Goal: Task Accomplishment & Management: Complete application form

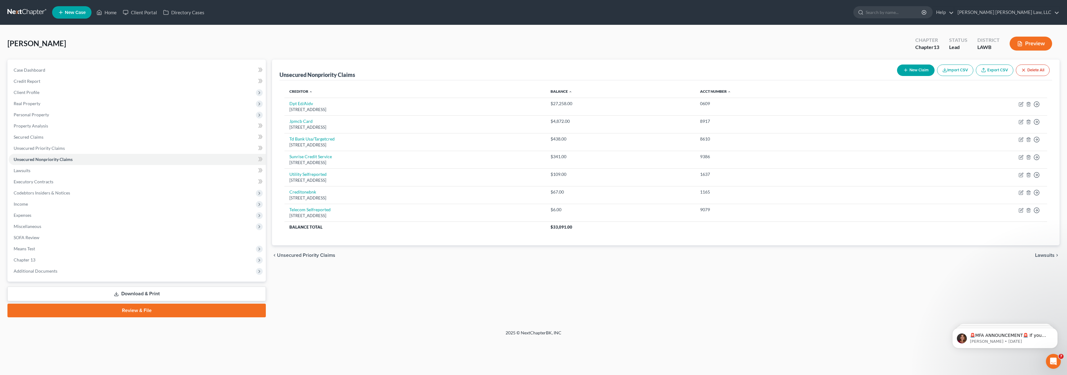
click at [16, 12] on link at bounding box center [27, 12] width 40 height 11
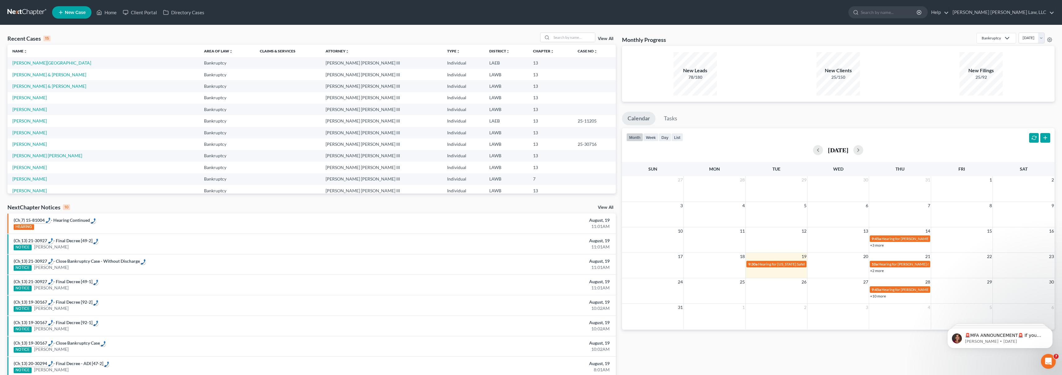
click at [73, 12] on span "New Case" at bounding box center [75, 12] width 21 height 5
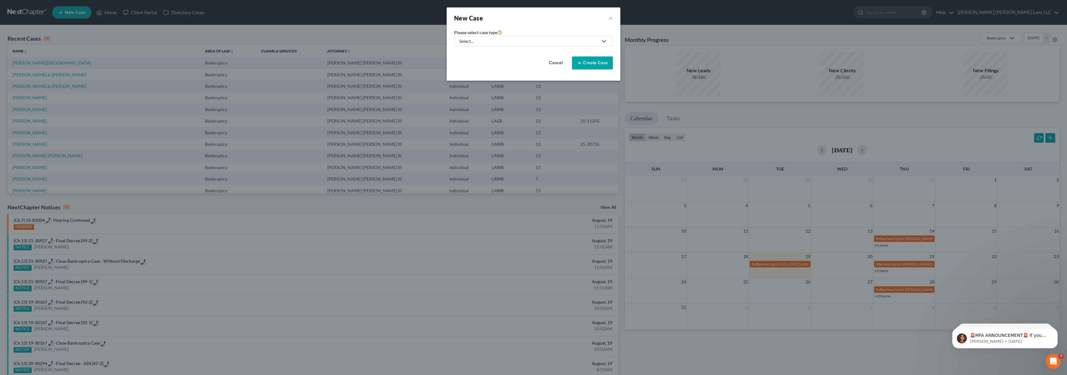
click at [520, 41] on div "Select..." at bounding box center [528, 41] width 138 height 6
click at [492, 55] on div "Bankruptcy" at bounding box center [487, 54] width 55 height 6
select select "36"
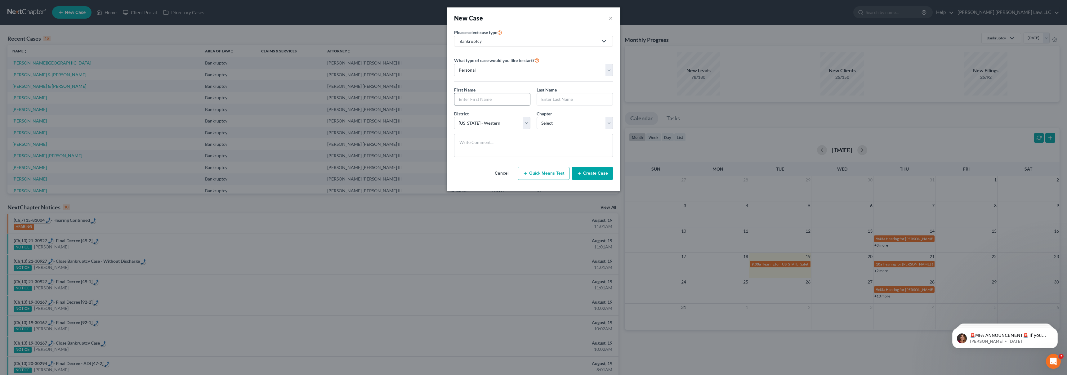
click at [477, 99] on input "text" at bounding box center [492, 99] width 76 height 12
type input "R"
type input "[PERSON_NAME]"
select select "3"
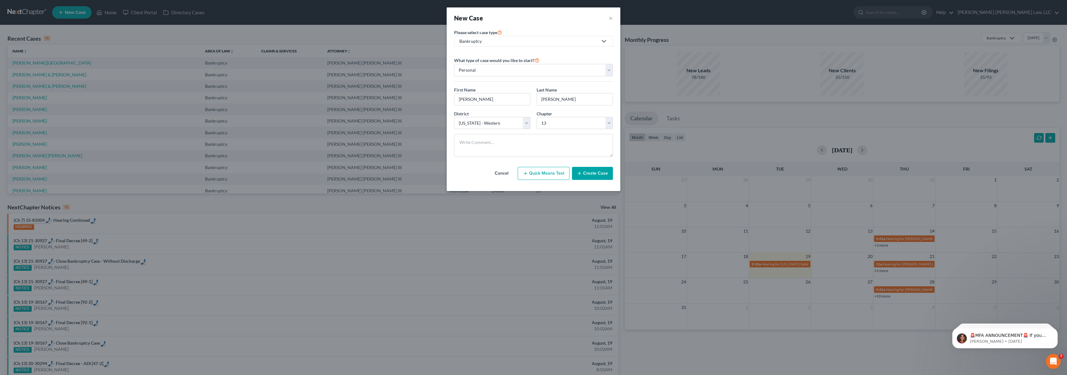
click at [590, 171] on button "Create Case" at bounding box center [592, 173] width 41 height 13
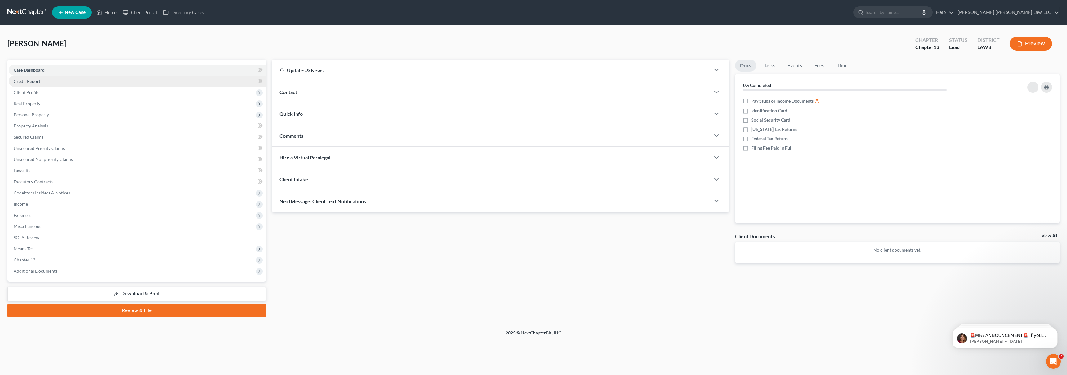
click at [33, 82] on span "Credit Report" at bounding box center [27, 80] width 27 height 5
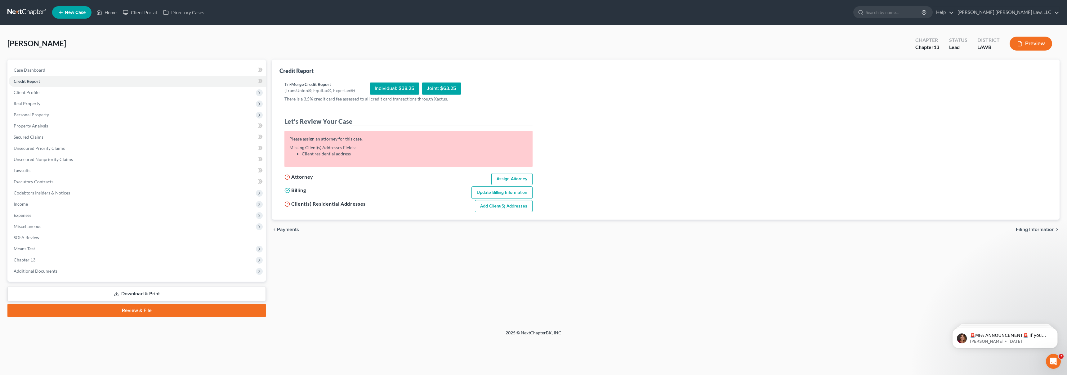
click at [505, 179] on link "Assign Attorney" at bounding box center [511, 179] width 41 height 12
select select "1"
select select "0"
select select "3"
select select "36"
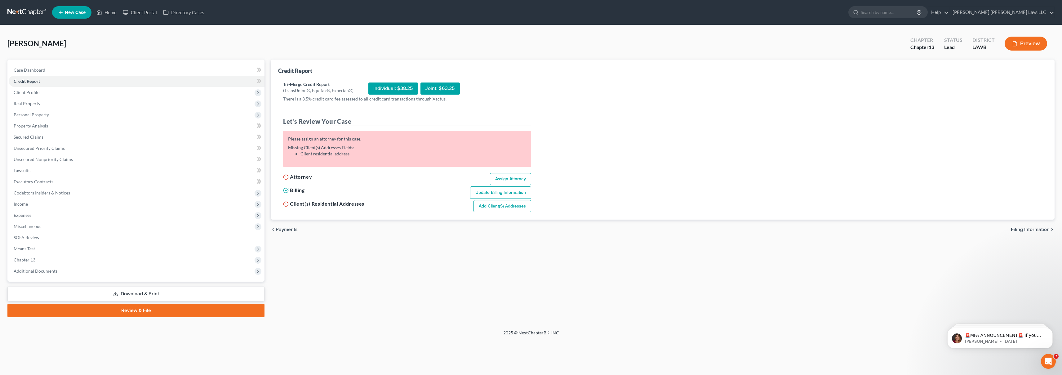
select select "19"
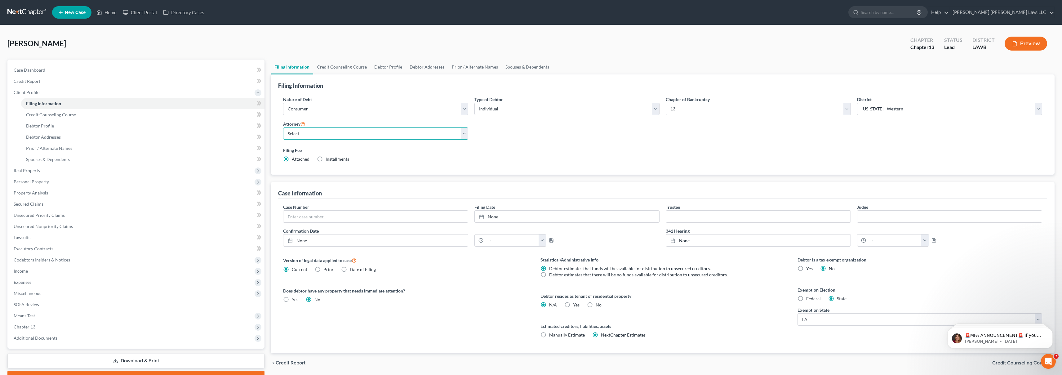
click at [366, 136] on select "Select [PERSON_NAME] [PERSON_NAME] III - LAWB [PERSON_NAME] [PERSON_NAME] III -…" at bounding box center [375, 133] width 185 height 12
select select "0"
click at [73, 81] on link "Credit Report" at bounding box center [137, 81] width 256 height 11
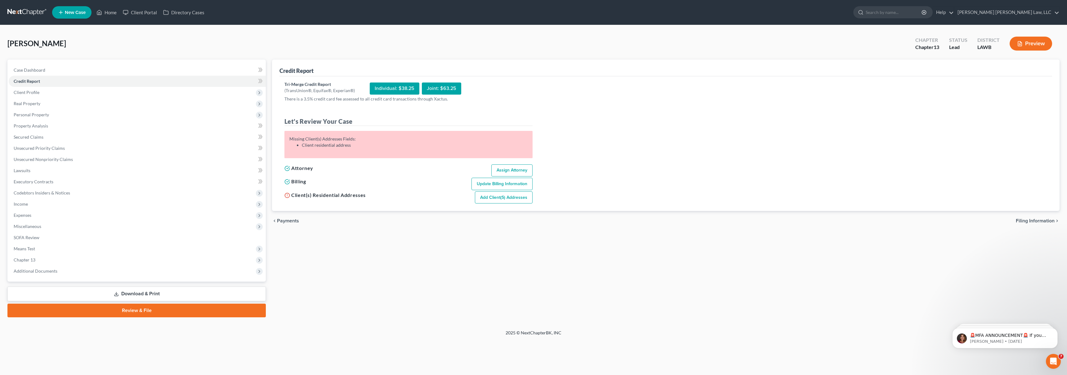
click at [517, 202] on link "Add Client(s) Addresses" at bounding box center [504, 197] width 58 height 12
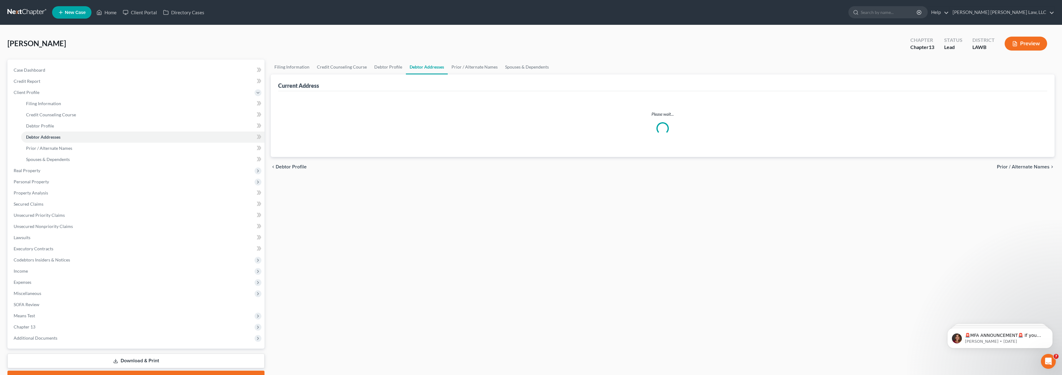
select select "0"
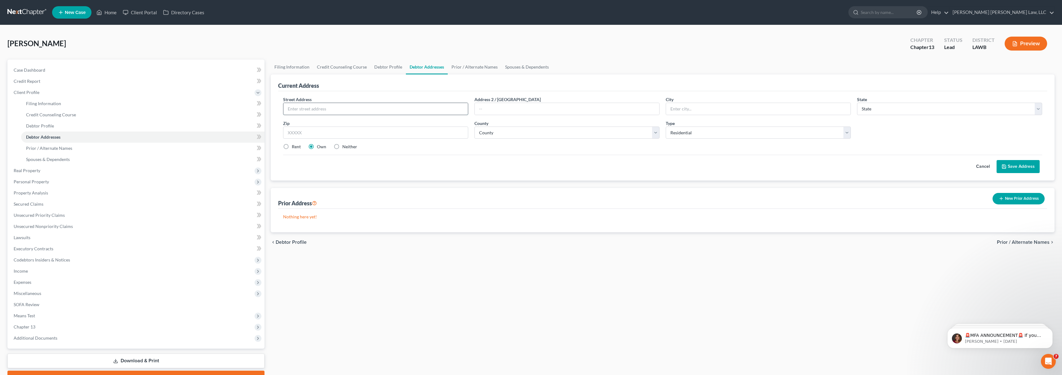
click at [352, 109] on input "text" at bounding box center [375, 109] width 185 height 12
click at [357, 109] on input "text" at bounding box center [375, 109] width 185 height 12
type input "[STREET_ADDRESS][PERSON_NAME]"
type input "Eros"
click at [968, 107] on select "State [US_STATE] AK AR AZ CA CO CT DE DC [GEOGRAPHIC_DATA] [GEOGRAPHIC_DATA] GU…" at bounding box center [949, 109] width 185 height 12
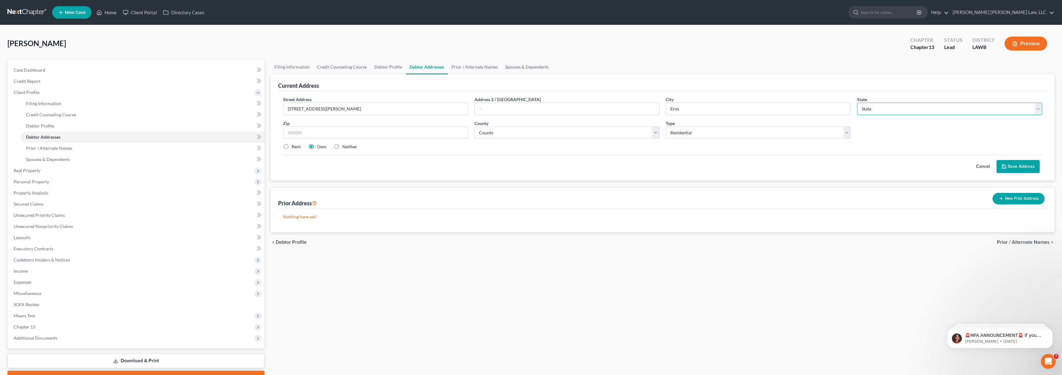
select select "19"
click at [412, 132] on input "text" at bounding box center [375, 133] width 185 height 12
type input "71238"
click at [552, 136] on select "County Acadia [PERSON_NAME] [DATE] Assumption Avoyelles [GEOGRAPHIC_DATA] Bienv…" at bounding box center [566, 133] width 185 height 12
select select "36"
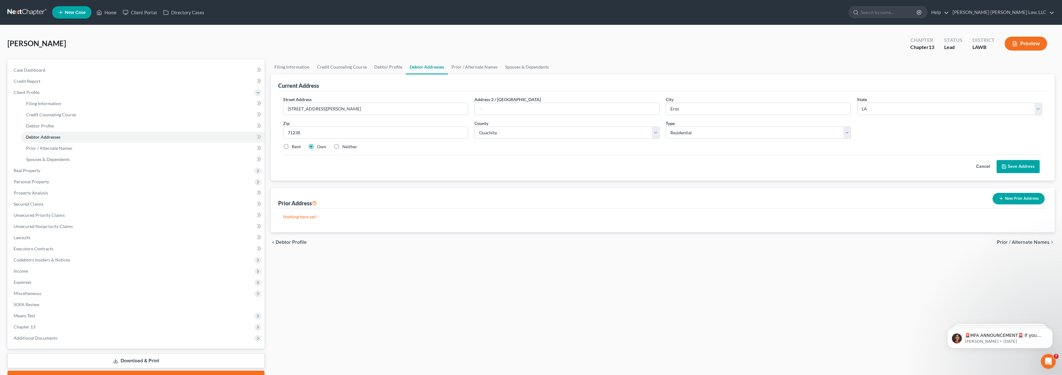
drag, startPoint x: 391, startPoint y: 161, endPoint x: 340, endPoint y: 152, distance: 51.5
click at [391, 161] on div "Cancel Save Address" at bounding box center [662, 164] width 759 height 18
click at [292, 146] on label "Rent" at bounding box center [296, 147] width 9 height 6
click at [294, 146] on input "Rent" at bounding box center [296, 146] width 4 height 4
radio input "true"
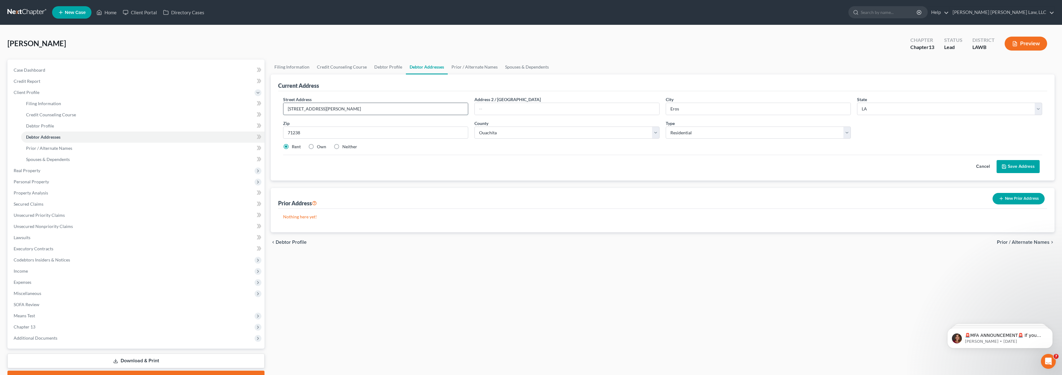
click at [366, 110] on input "[STREET_ADDRESS][PERSON_NAME]" at bounding box center [375, 109] width 185 height 12
drag, startPoint x: 367, startPoint y: 109, endPoint x: 222, endPoint y: 100, distance: 145.4
click at [223, 100] on div "Petition Navigation Case Dashboard Payments Invoices Payments Payments Credit R…" at bounding box center [530, 222] width 1053 height 325
type input "[STREET_ADDRESS]"
type input "Q"
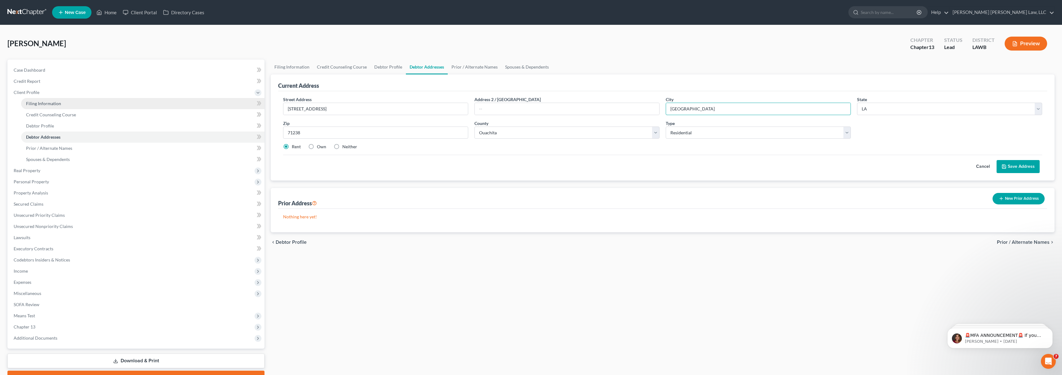
type input "[GEOGRAPHIC_DATA]"
type input "71291"
click at [221, 100] on link "Filing Information" at bounding box center [142, 103] width 243 height 11
select select "1"
select select "0"
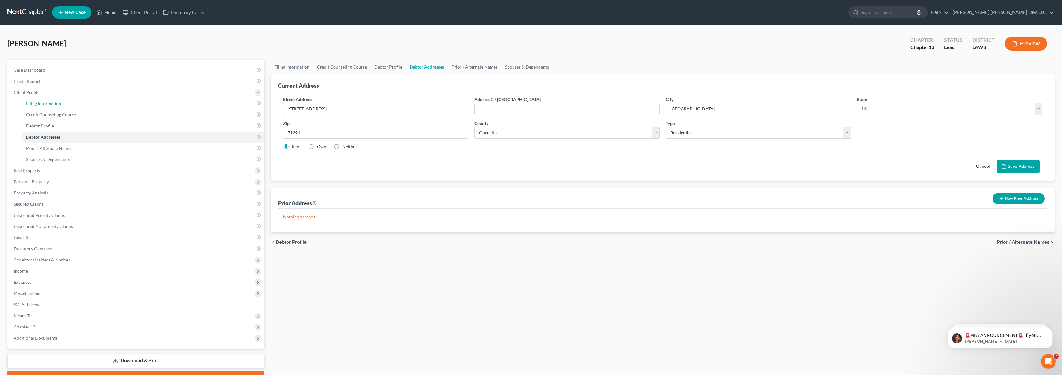
select select "3"
select select "36"
select select "0"
select select "19"
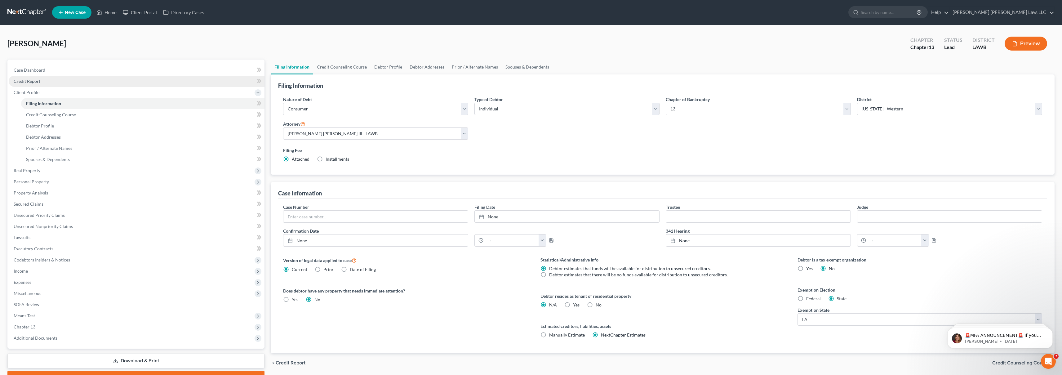
click at [60, 82] on link "Credit Report" at bounding box center [137, 81] width 256 height 11
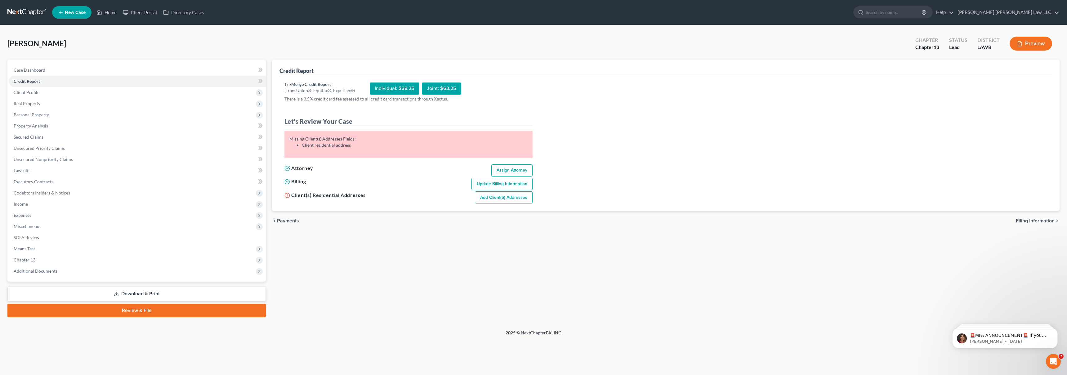
click at [483, 195] on link "Add Client(s) Addresses" at bounding box center [504, 197] width 58 height 12
select select "0"
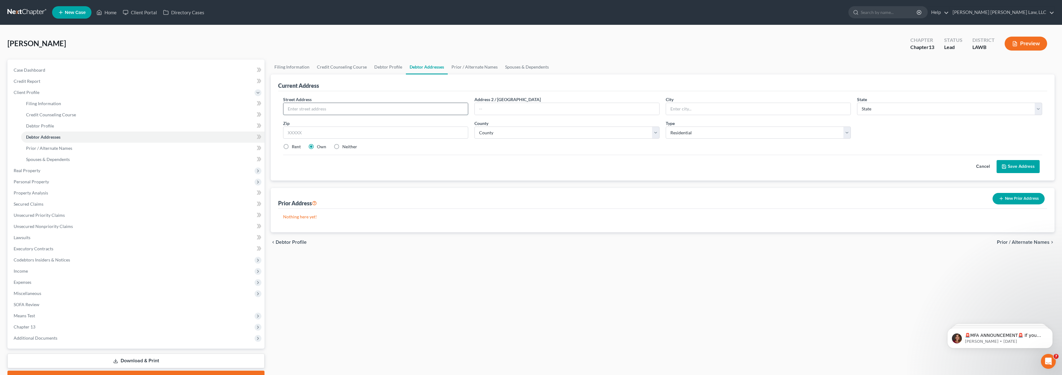
click at [397, 109] on input "text" at bounding box center [375, 109] width 185 height 12
type input "[STREET_ADDRESS]"
type input "[GEOGRAPHIC_DATA]"
select select "19"
type input "71292"
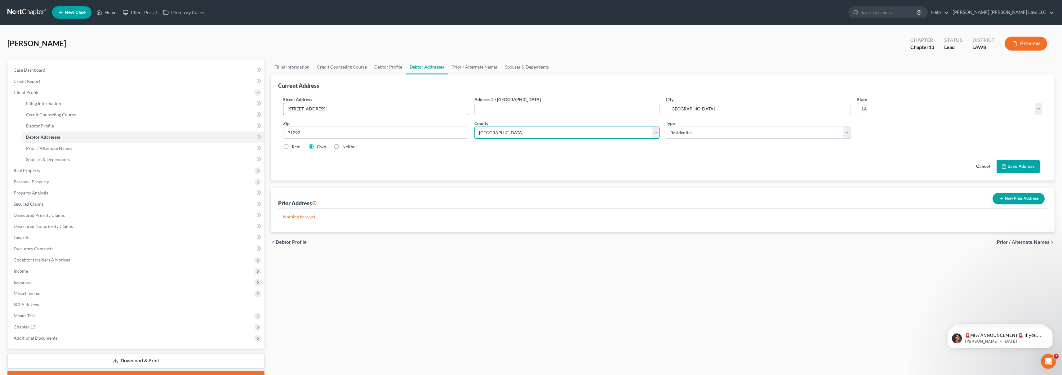
select select "36"
click at [292, 148] on label "Rent" at bounding box center [296, 147] width 9 height 6
click at [294, 148] on input "Rent" at bounding box center [296, 146] width 4 height 4
radio input "true"
click at [1014, 168] on button "Save Address" at bounding box center [1018, 166] width 43 height 13
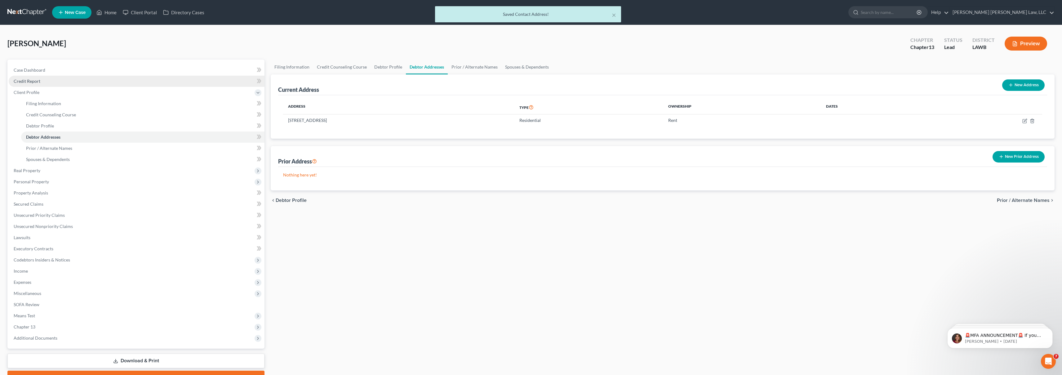
click at [46, 79] on link "Credit Report" at bounding box center [137, 81] width 256 height 11
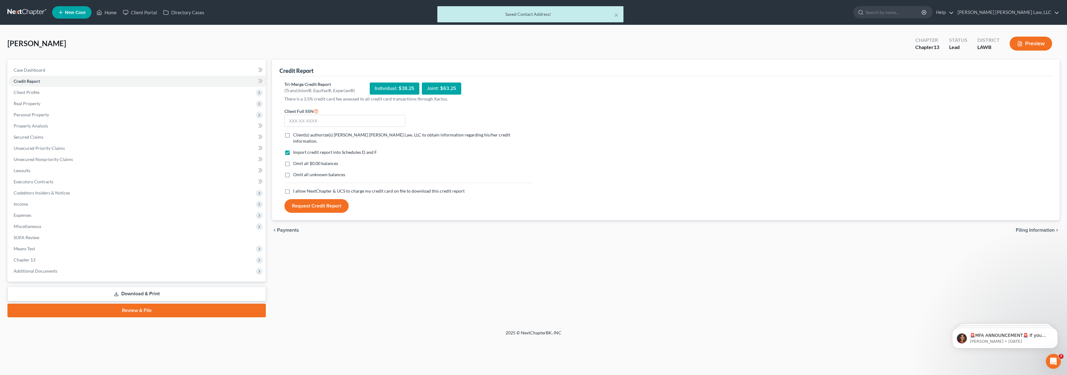
click at [293, 188] on label "I allow NextChapter & UCS to charge my credit card on file to download this cre…" at bounding box center [378, 191] width 171 height 6
click at [296, 188] on input "I allow NextChapter & UCS to charge my credit card on file to download this cre…" at bounding box center [298, 190] width 4 height 4
checkbox input "true"
click at [293, 171] on label "Omit all unknown balances" at bounding box center [319, 174] width 52 height 6
click at [296, 171] on input "Omit all unknown balances" at bounding box center [298, 173] width 4 height 4
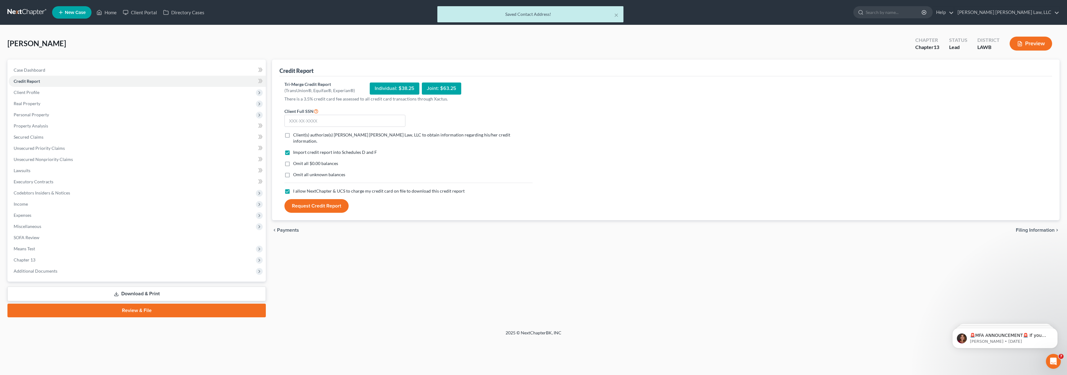
checkbox input "true"
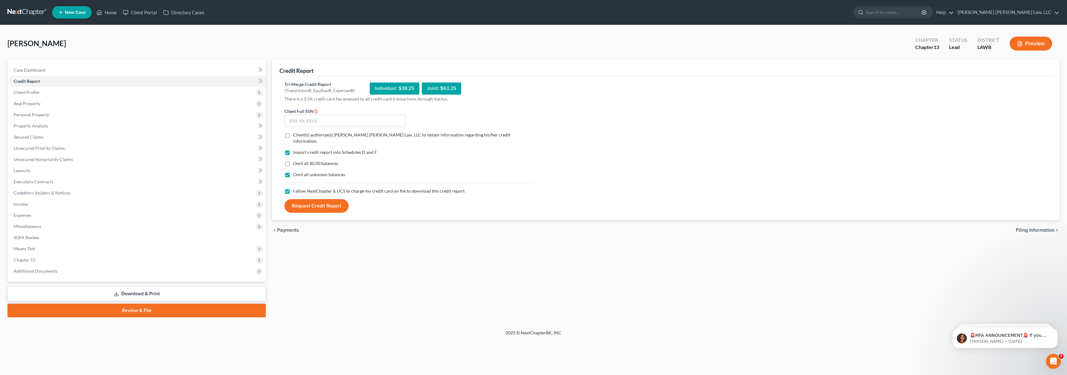
click at [293, 160] on label "Omit all $0.00 balances" at bounding box center [315, 163] width 45 height 6
click at [296, 160] on input "Omit all $0.00 balances" at bounding box center [298, 162] width 4 height 4
checkbox input "true"
click at [293, 135] on label "Client(s) authorize(s) [PERSON_NAME] [PERSON_NAME] Law, LLC to obtain informati…" at bounding box center [412, 138] width 239 height 12
click at [296, 135] on input "Client(s) authorize(s) [PERSON_NAME] [PERSON_NAME] Law, LLC to obtain informati…" at bounding box center [298, 134] width 4 height 4
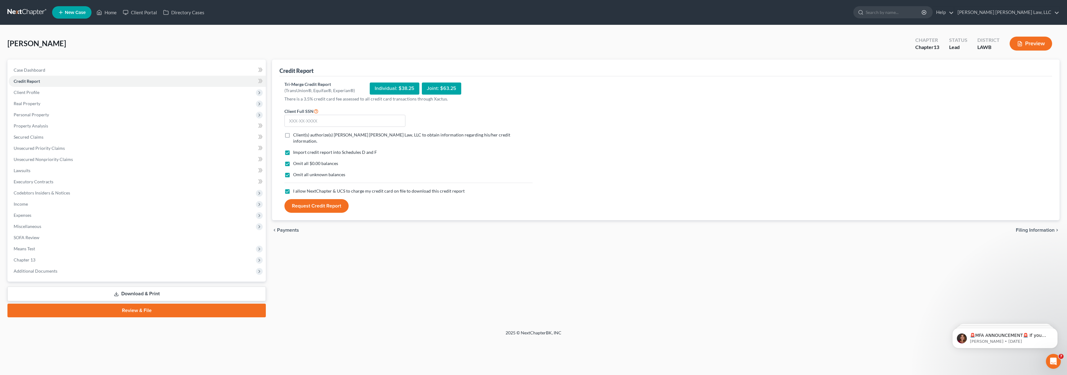
checkbox input "true"
click at [300, 124] on input "text" at bounding box center [344, 121] width 121 height 12
type input "437-81-0223"
click at [321, 206] on button "Request Credit Report" at bounding box center [316, 206] width 64 height 14
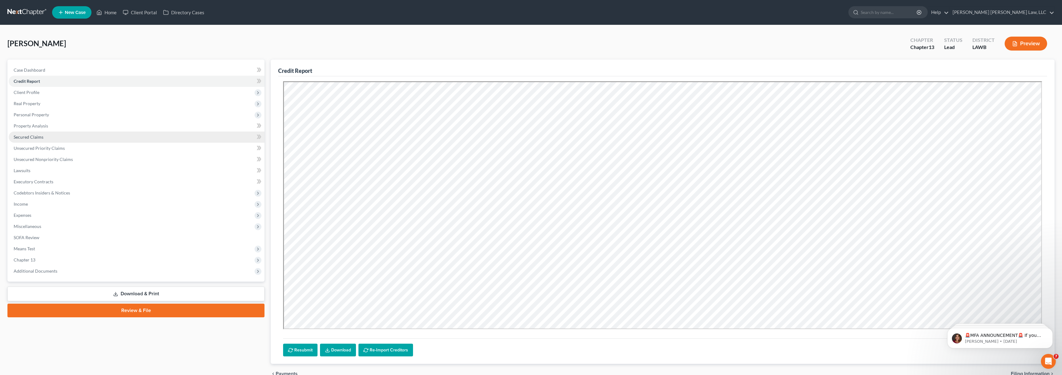
click at [40, 136] on span "Secured Claims" at bounding box center [29, 136] width 30 height 5
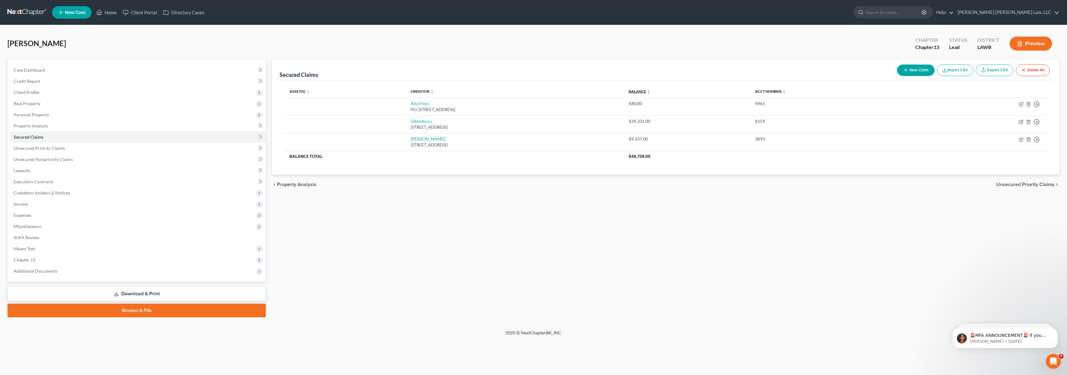
click at [650, 92] on link "Balance expand_more expand_less unfold_more" at bounding box center [640, 91] width 22 height 5
click at [52, 80] on link "Credit Report" at bounding box center [137, 81] width 257 height 11
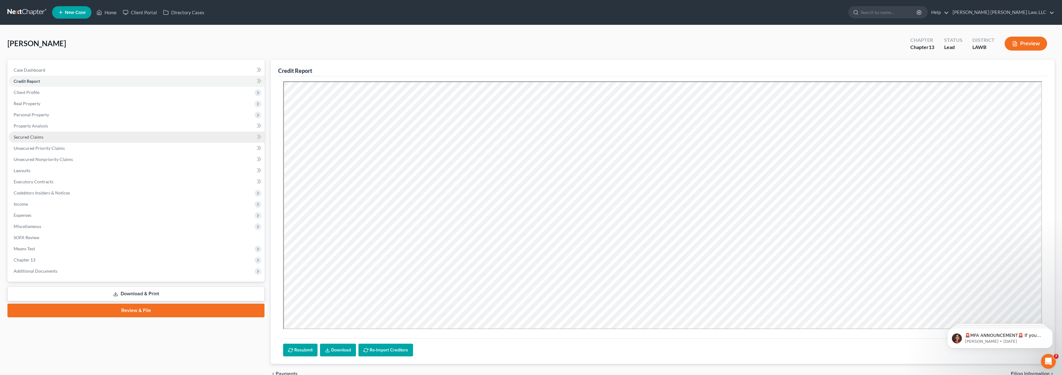
click at [39, 136] on span "Secured Claims" at bounding box center [29, 136] width 30 height 5
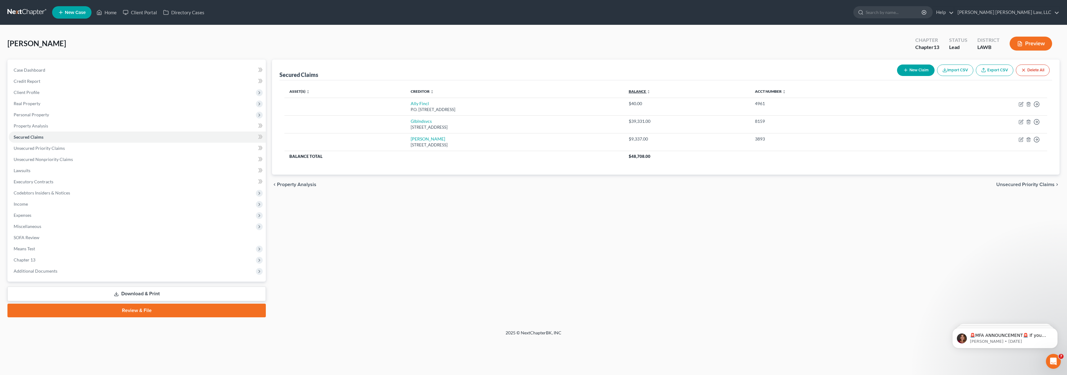
click at [650, 91] on link "Balance expand_more expand_less unfold_more" at bounding box center [640, 91] width 22 height 5
click at [53, 161] on span "Unsecured Nonpriority Claims" at bounding box center [43, 159] width 59 height 5
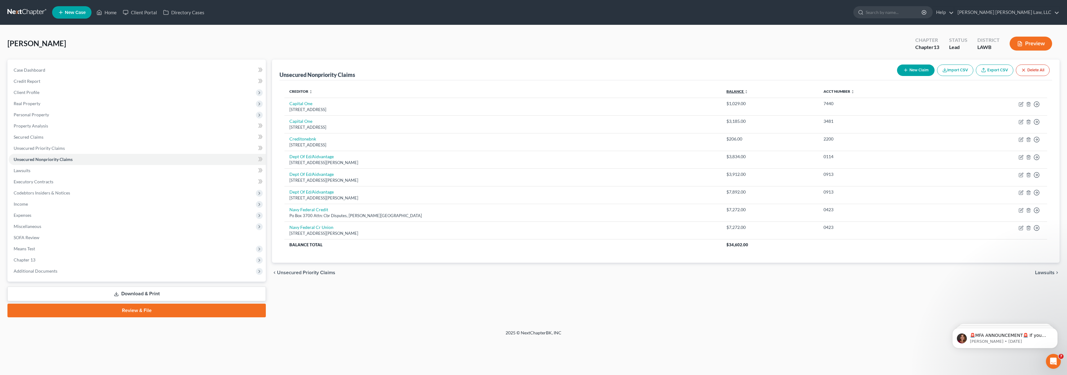
click at [726, 91] on link "Balance expand_more expand_less unfold_more" at bounding box center [737, 91] width 22 height 5
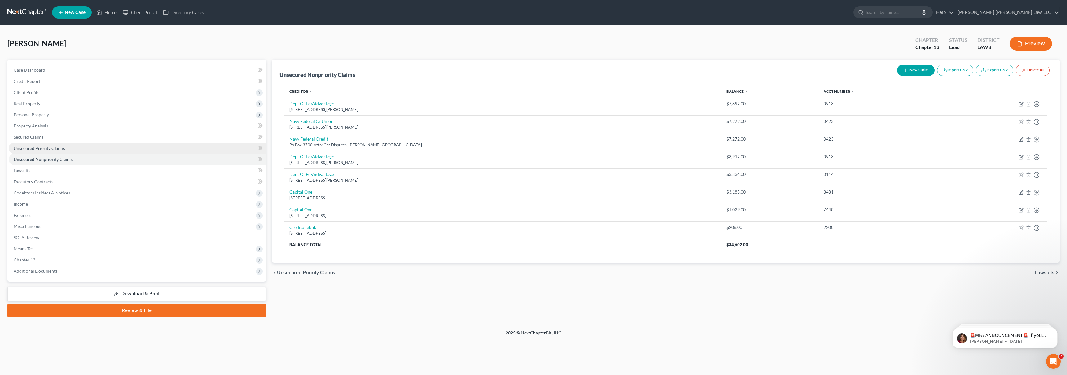
click at [86, 146] on link "Unsecured Priority Claims" at bounding box center [137, 148] width 257 height 11
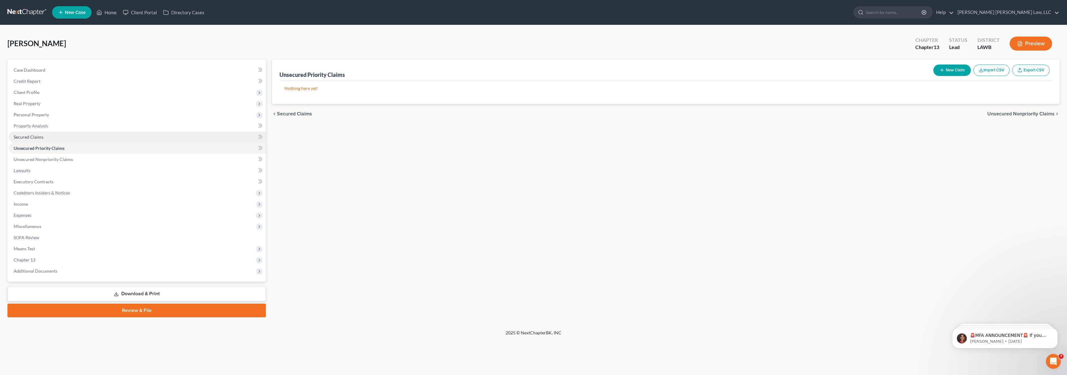
click at [95, 139] on link "Secured Claims" at bounding box center [137, 136] width 257 height 11
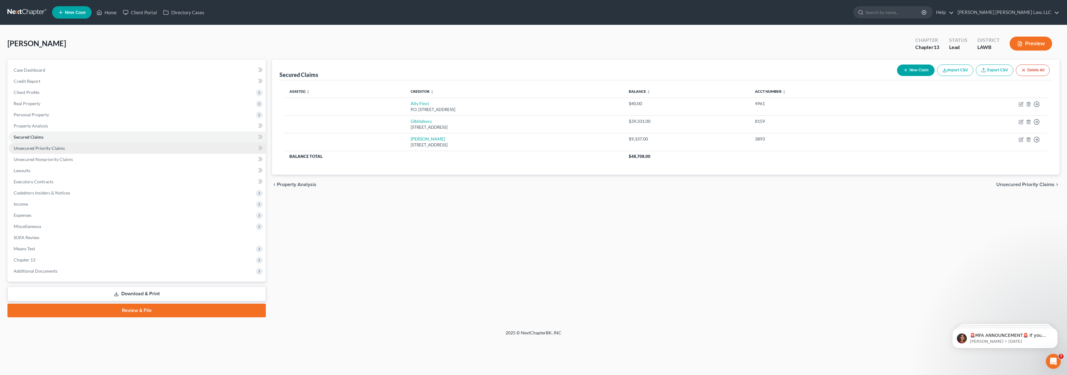
click at [102, 152] on link "Unsecured Priority Claims" at bounding box center [137, 148] width 257 height 11
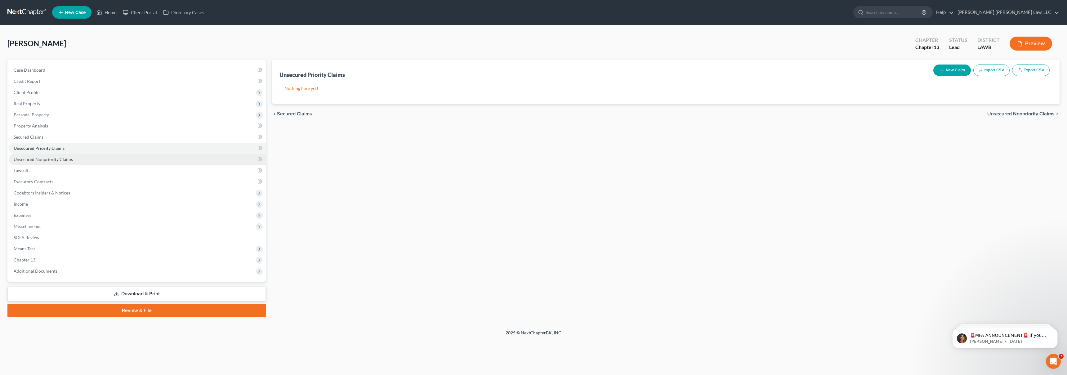
click at [107, 161] on link "Unsecured Nonpriority Claims" at bounding box center [137, 159] width 257 height 11
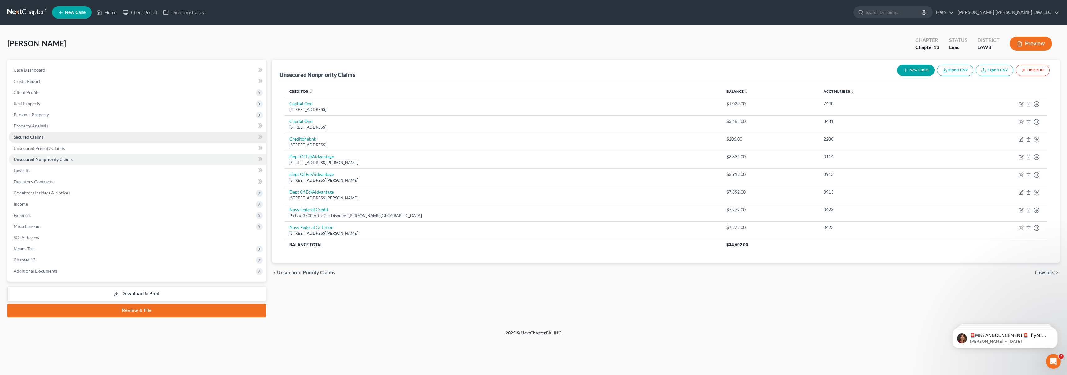
click at [101, 135] on link "Secured Claims" at bounding box center [137, 136] width 257 height 11
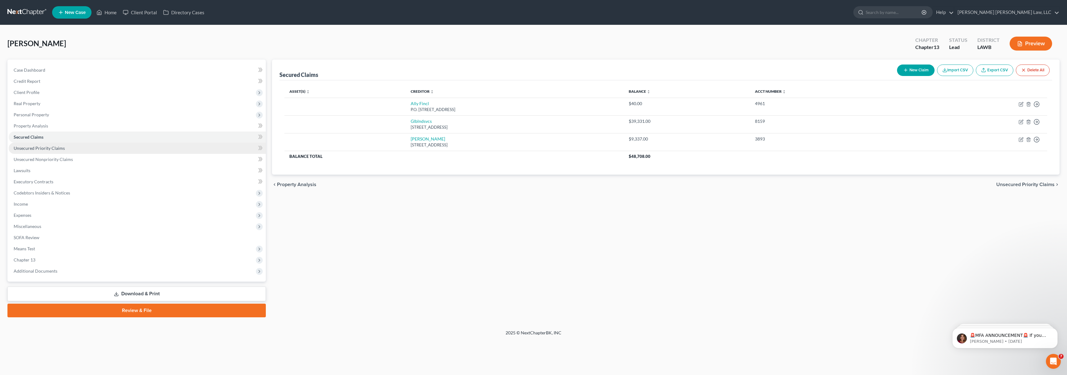
click at [102, 147] on link "Unsecured Priority Claims" at bounding box center [137, 148] width 257 height 11
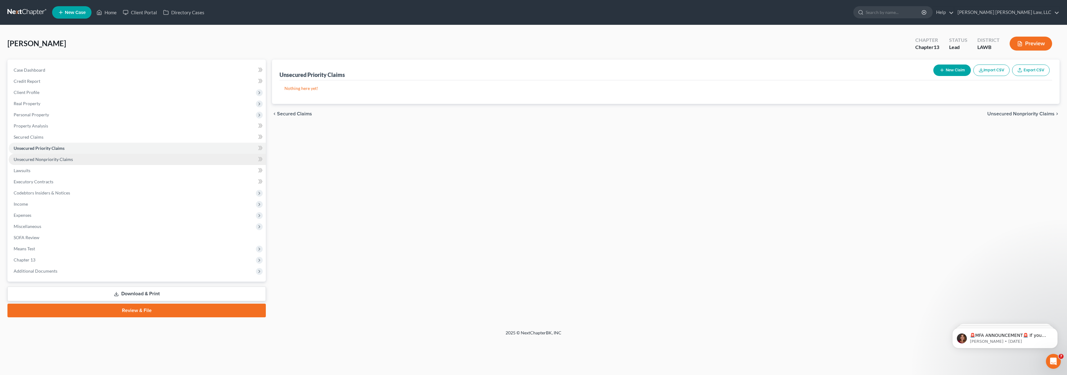
click at [106, 156] on link "Unsecured Nonpriority Claims" at bounding box center [137, 159] width 257 height 11
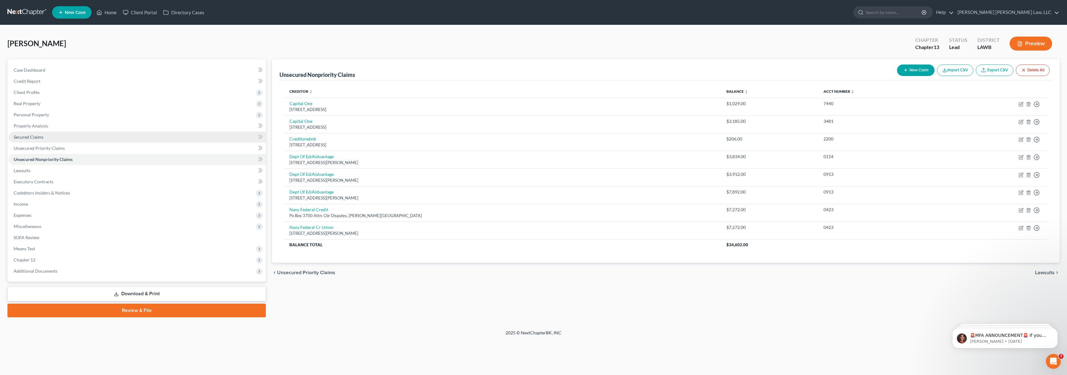
click at [117, 136] on link "Secured Claims" at bounding box center [137, 136] width 257 height 11
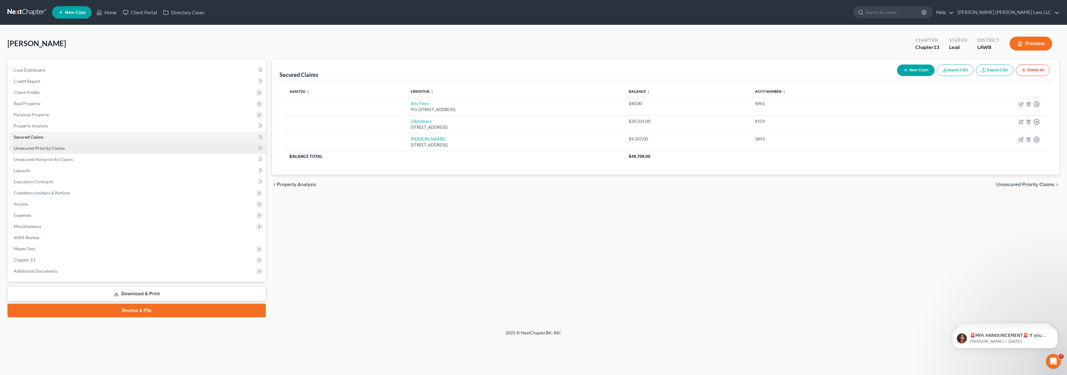
click at [46, 149] on span "Unsecured Priority Claims" at bounding box center [39, 147] width 51 height 5
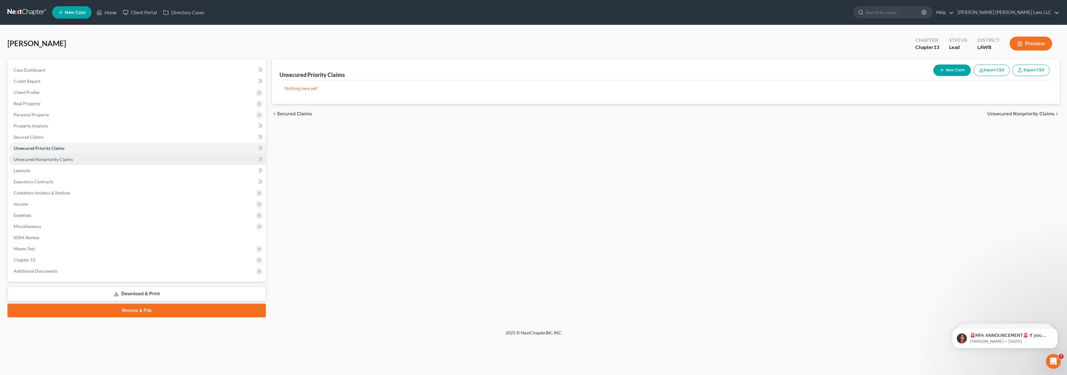
click at [47, 156] on link "Unsecured Nonpriority Claims" at bounding box center [137, 159] width 257 height 11
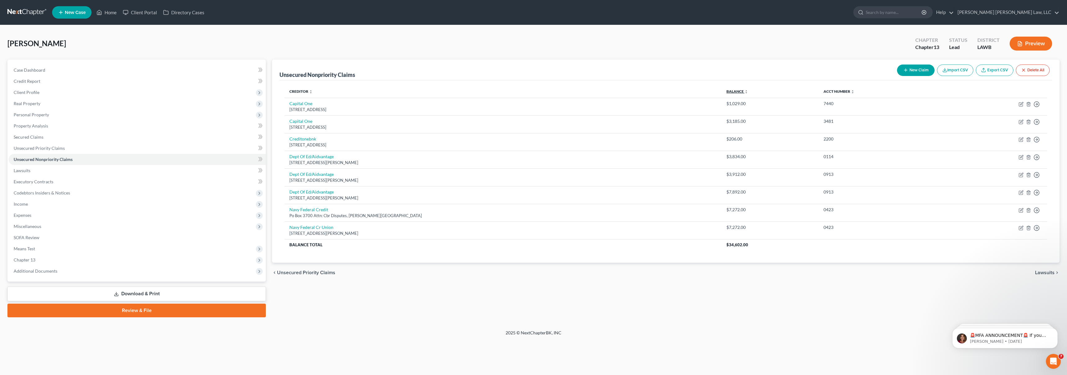
click at [726, 93] on link "Balance expand_more expand_less unfold_more" at bounding box center [737, 91] width 22 height 5
click at [728, 93] on link "Balance expand_more expand_less unfold_more" at bounding box center [738, 91] width 21 height 5
click at [726, 93] on link "Balance expand_more expand_less unfold_more" at bounding box center [737, 91] width 22 height 5
click at [728, 90] on link "Balance expand_more expand_less unfold_more" at bounding box center [738, 91] width 21 height 5
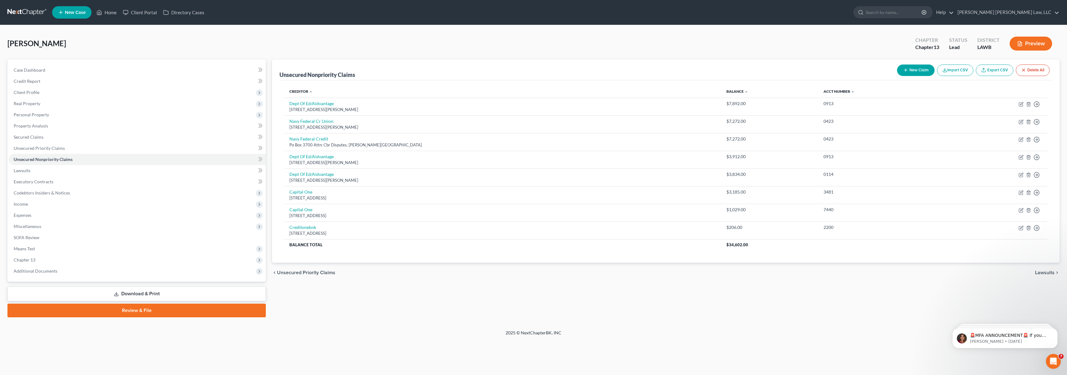
click at [268, 45] on div "[PERSON_NAME] Upgraded Chapter Chapter 13 Status Lead District LAWB Preview" at bounding box center [533, 46] width 1052 height 27
click at [443, 44] on div "[PERSON_NAME] Upgraded Chapter Chapter 13 Status Lead District LAWB Preview" at bounding box center [533, 46] width 1052 height 27
